Goal: Book appointment/travel/reservation

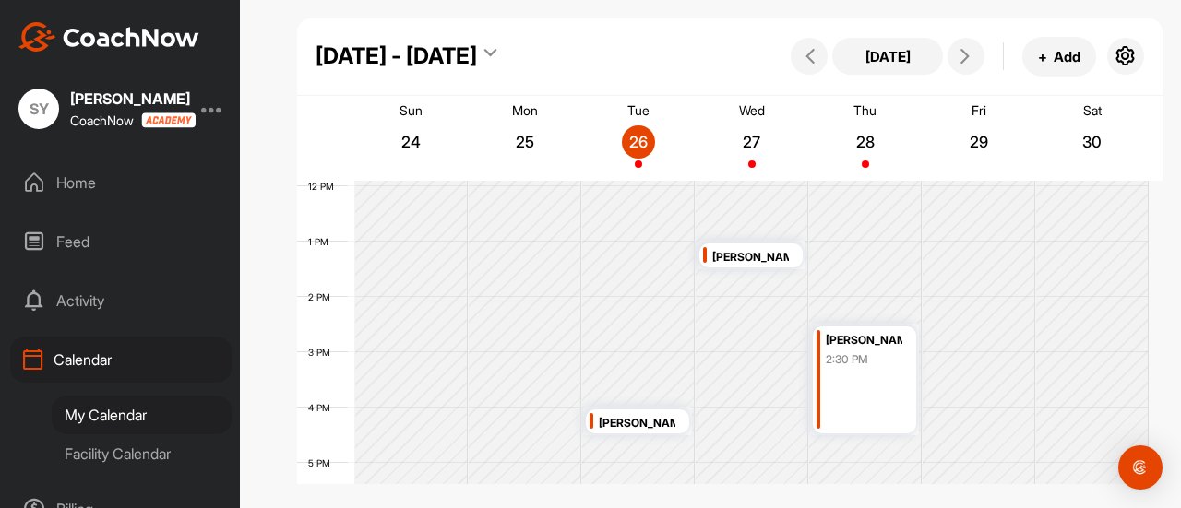
scroll to position [660, 0]
click at [747, 262] on div "[PERSON_NAME]" at bounding box center [750, 256] width 77 height 21
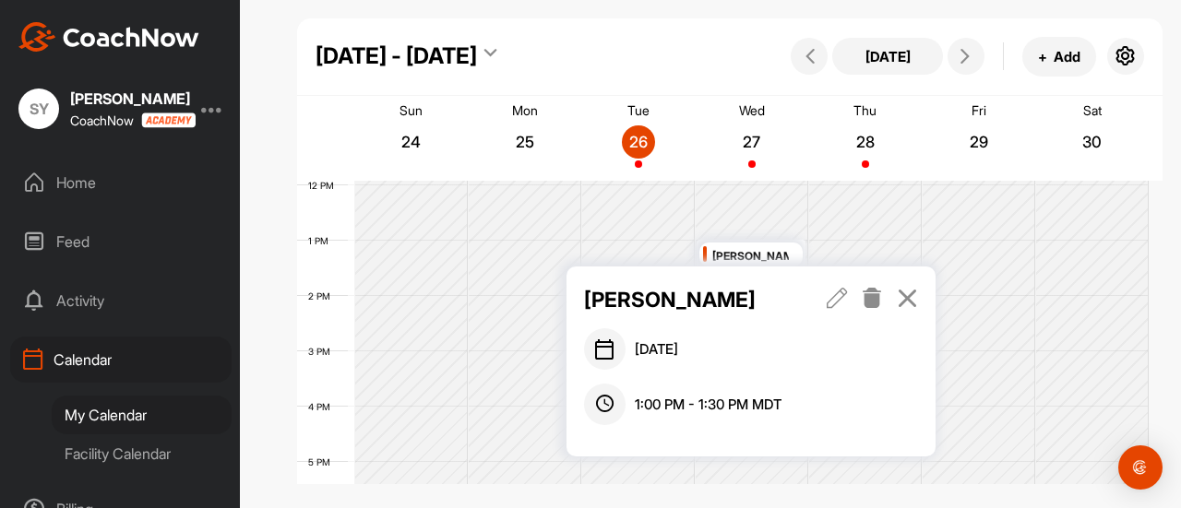
click at [828, 298] on icon at bounding box center [837, 298] width 21 height 20
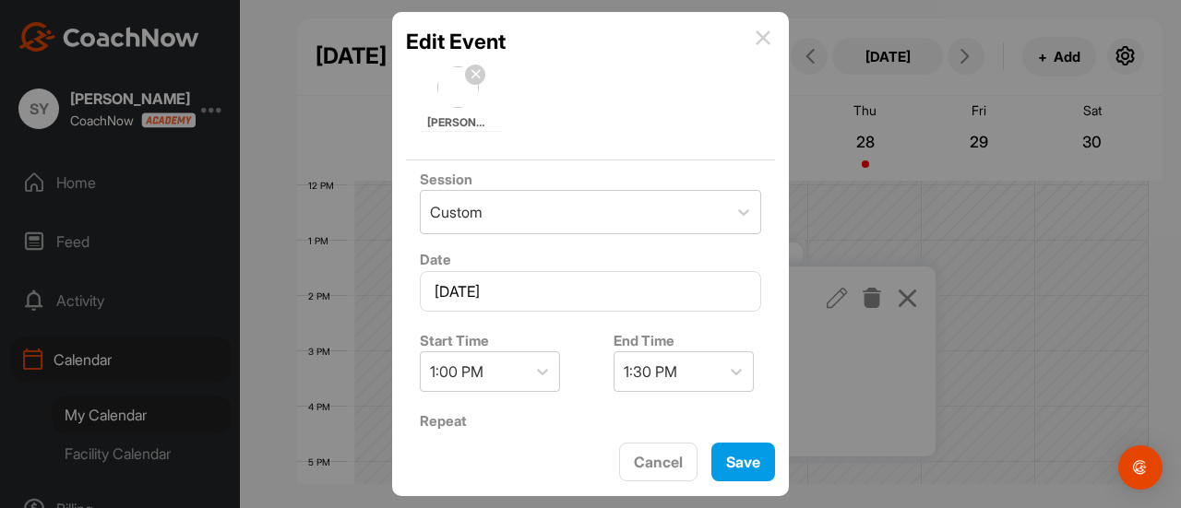
scroll to position [116, 0]
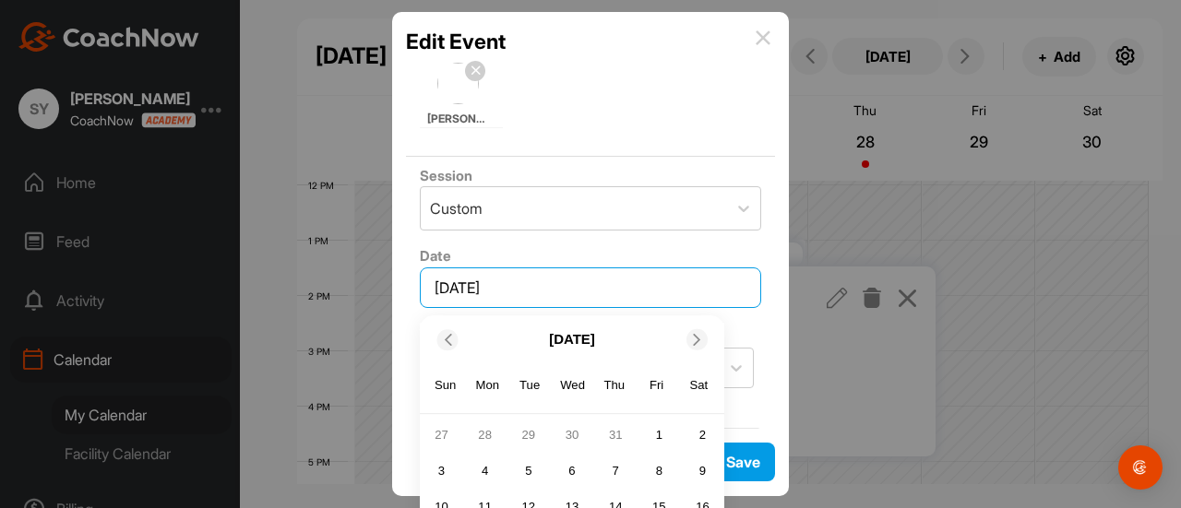
click at [575, 296] on input "[DATE]" at bounding box center [590, 288] width 341 height 41
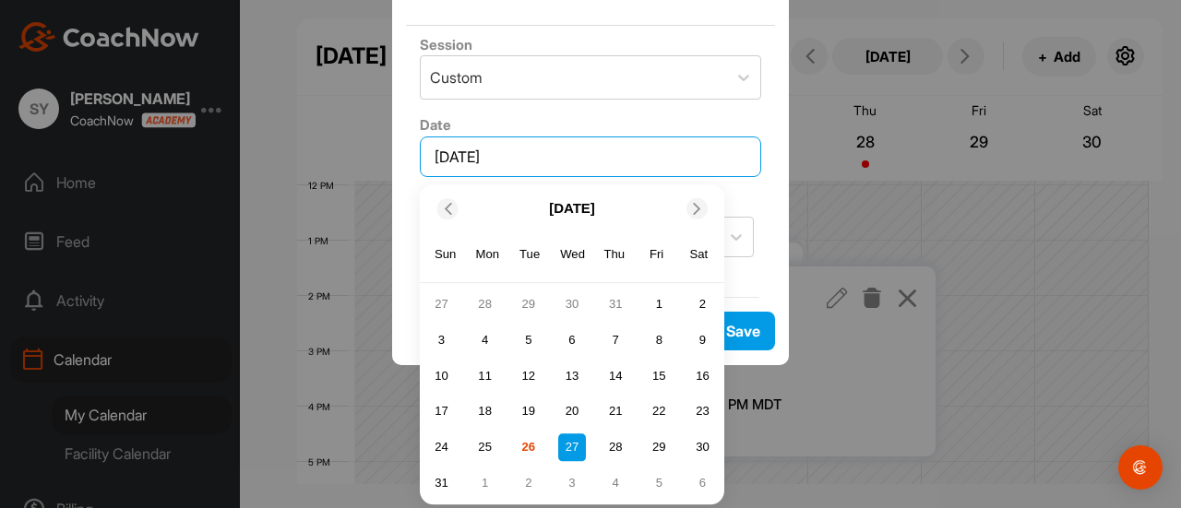
scroll to position [133, 0]
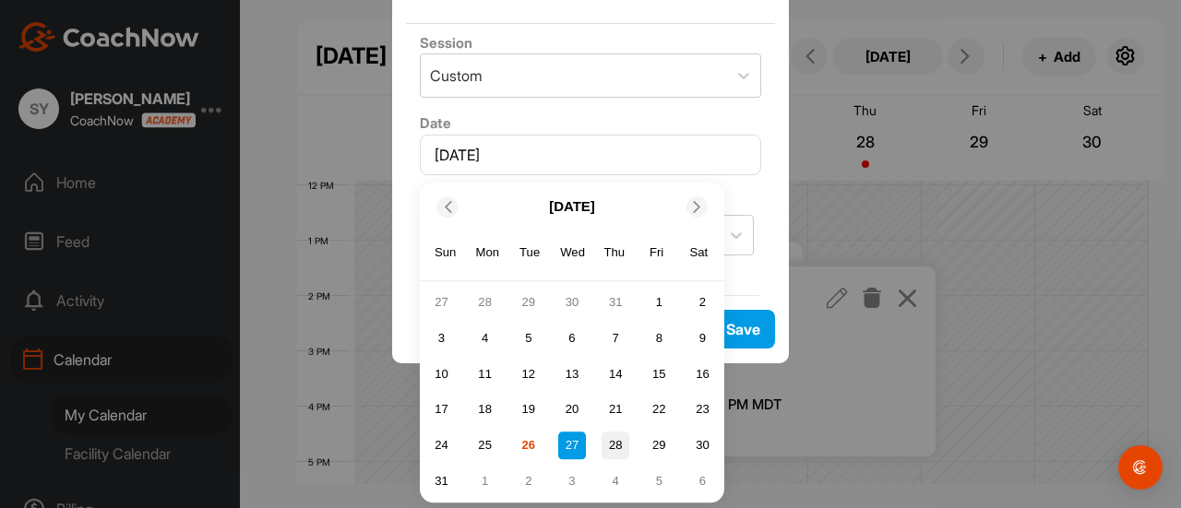
click at [613, 433] on div "24 25 26 27 28 29 30" at bounding box center [571, 446] width 293 height 32
click at [613, 433] on div "28" at bounding box center [616, 446] width 28 height 28
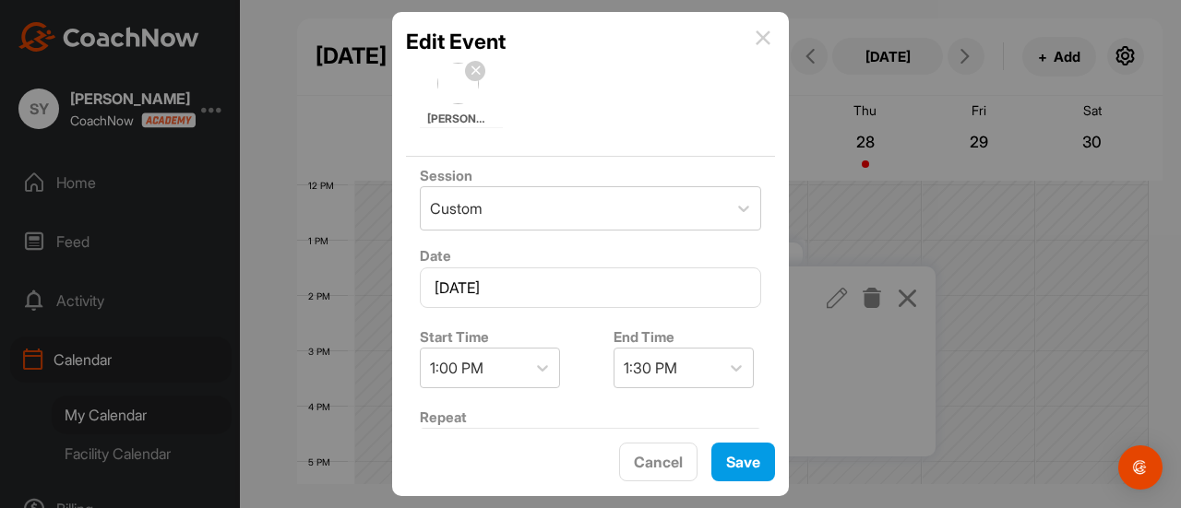
scroll to position [0, 0]
click at [482, 357] on div "1:00 PM" at bounding box center [457, 368] width 54 height 22
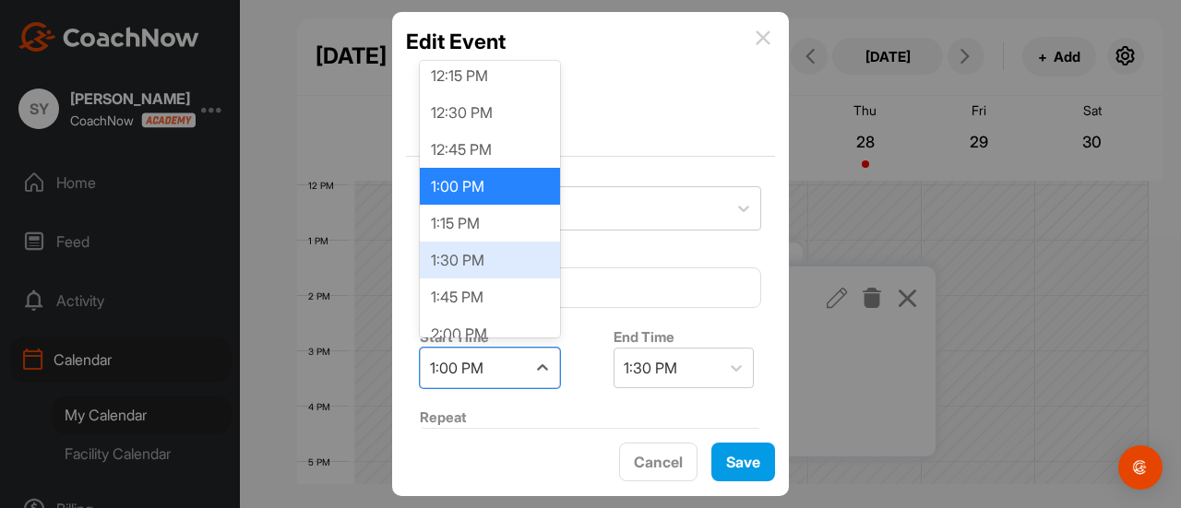
scroll to position [1819, 0]
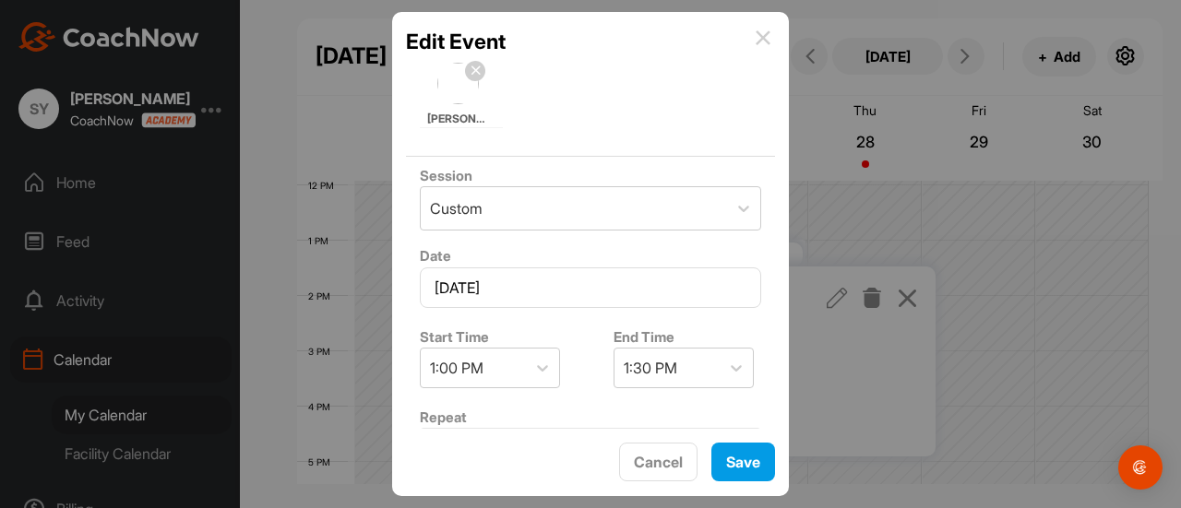
click at [483, 339] on label "Start Time" at bounding box center [454, 337] width 69 height 18
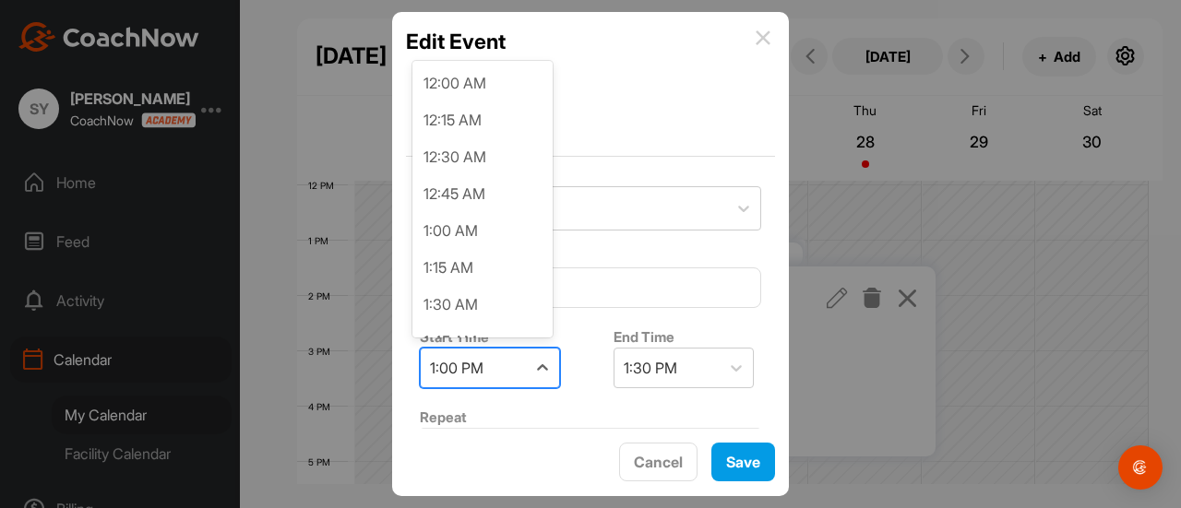
click at [487, 353] on div "1:00 PM" at bounding box center [473, 368] width 105 height 39
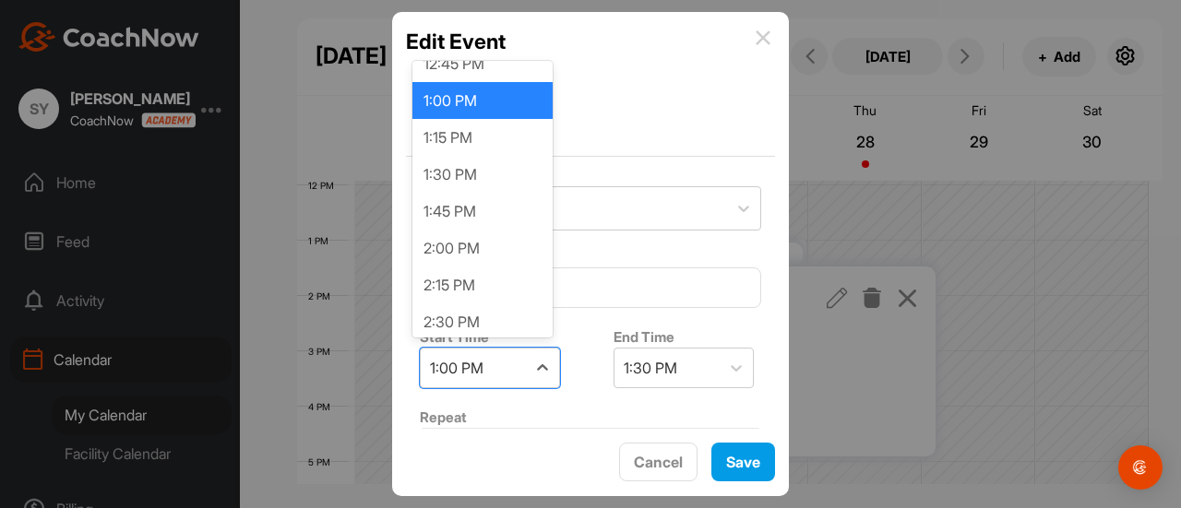
scroll to position [1905, 0]
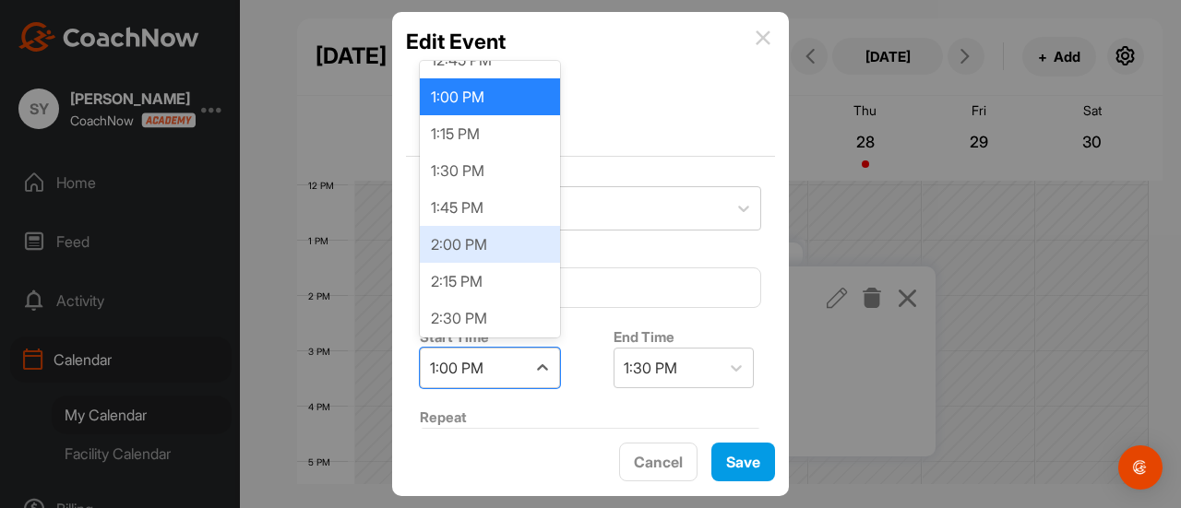
click at [460, 248] on div "2:00 PM" at bounding box center [490, 244] width 140 height 37
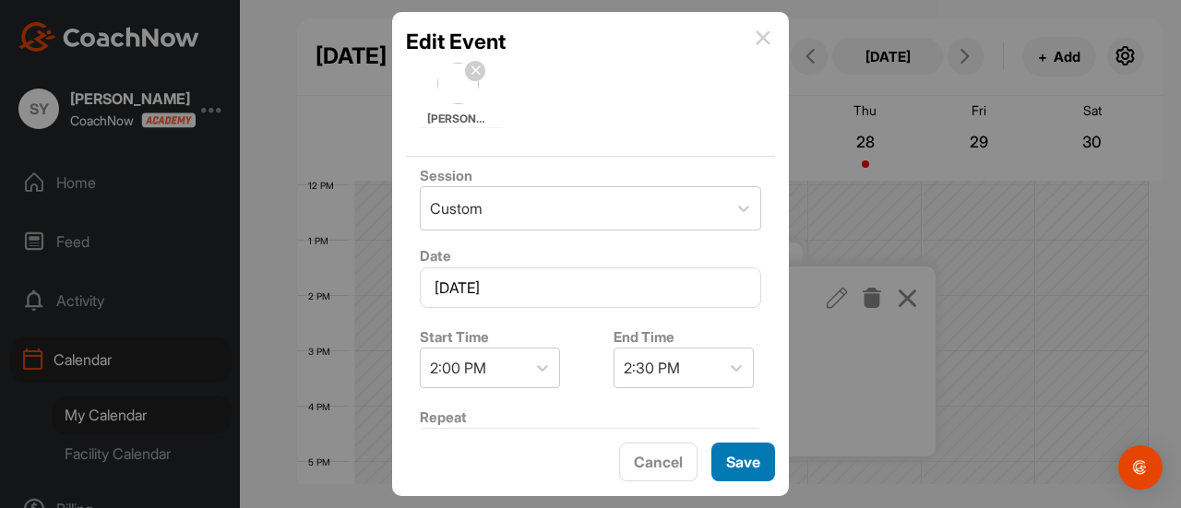
click at [734, 454] on button "Save" at bounding box center [743, 463] width 64 height 40
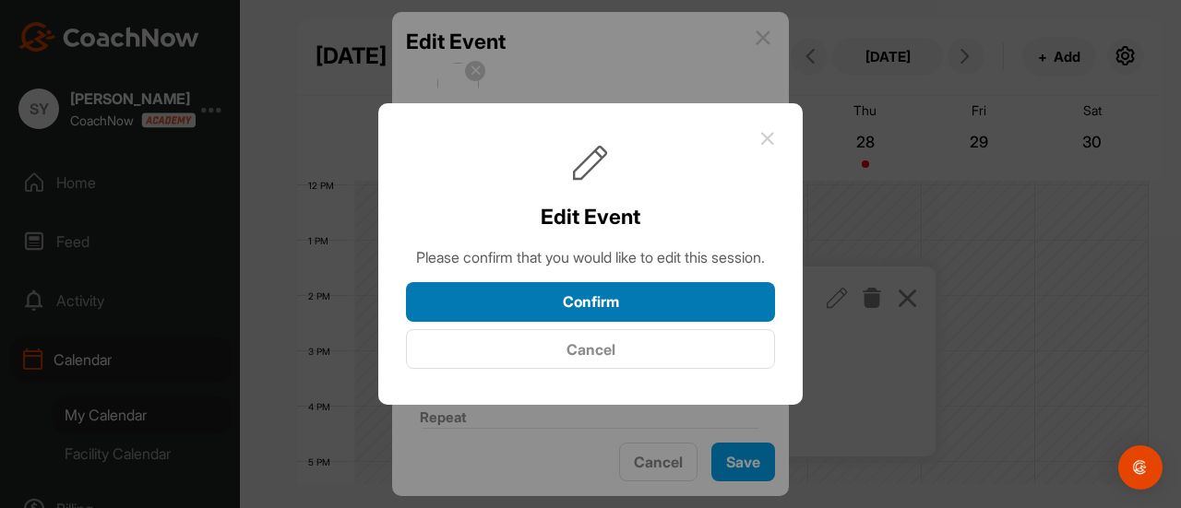
click at [660, 318] on button "Confirm" at bounding box center [590, 302] width 369 height 40
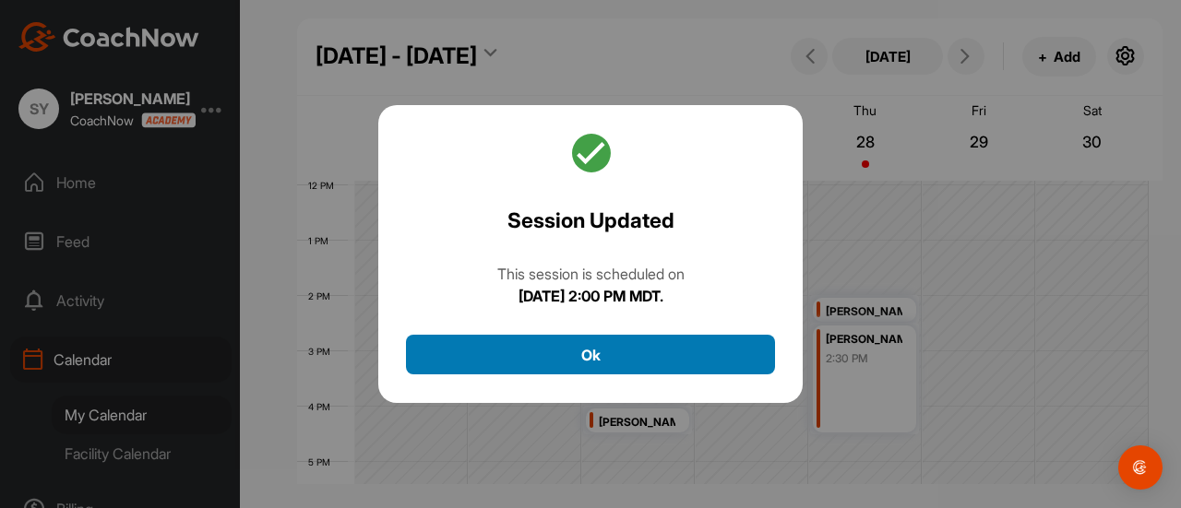
click at [631, 339] on button "Ok" at bounding box center [590, 355] width 369 height 40
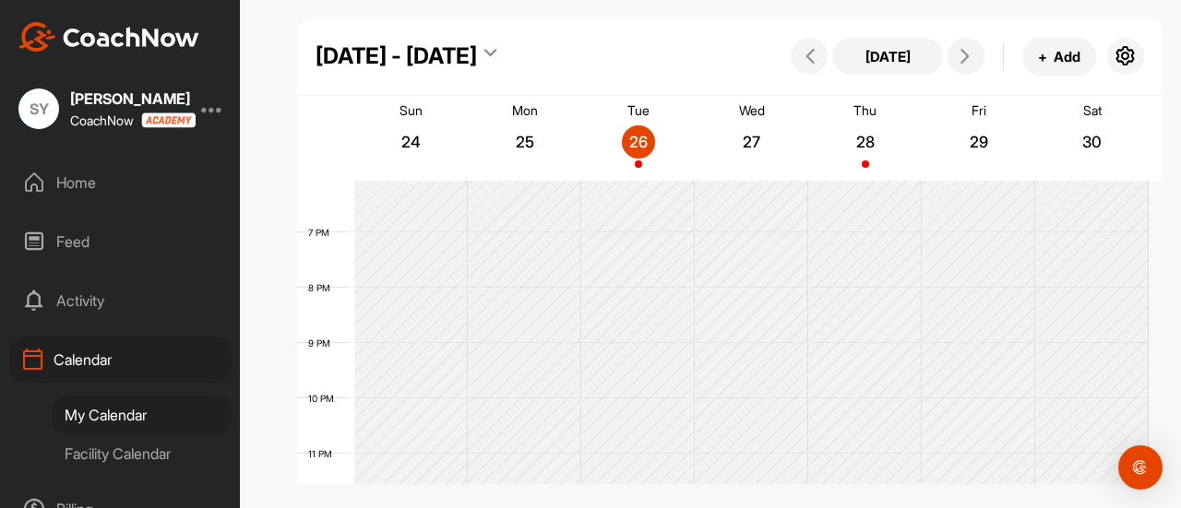
scroll to position [1024, 0]
click at [977, 64] on button at bounding box center [965, 56] width 37 height 37
